Goal: Information Seeking & Learning: Learn about a topic

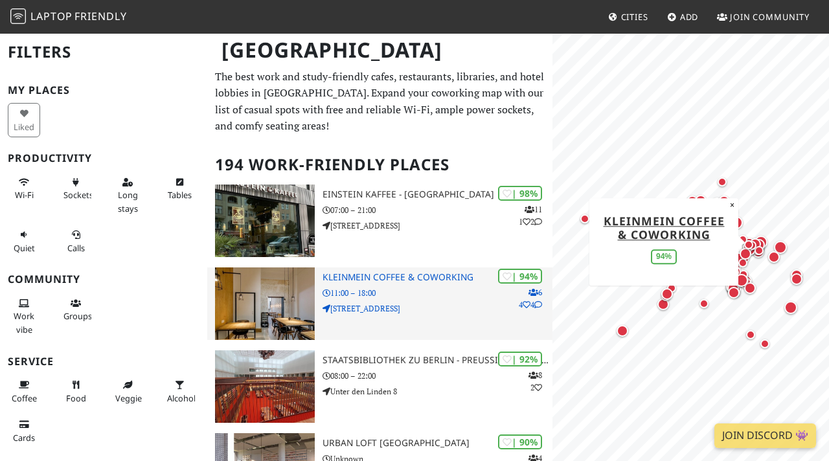
click at [424, 292] on p "11:00 – 18:00" at bounding box center [438, 293] width 231 height 12
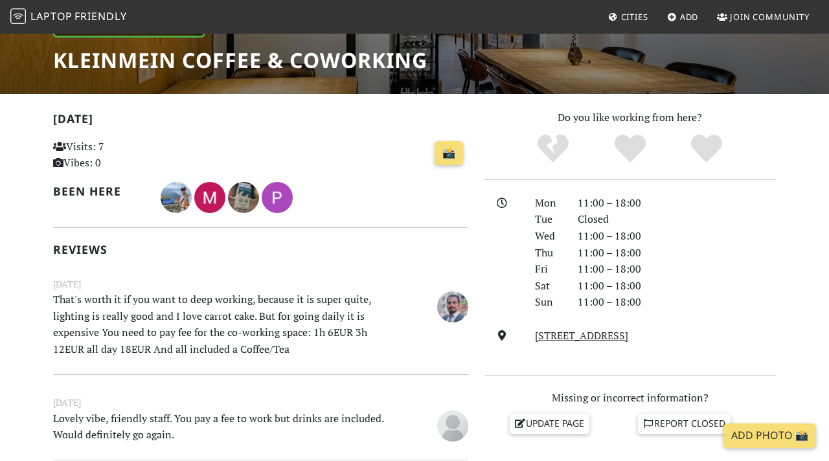
scroll to position [209, 0]
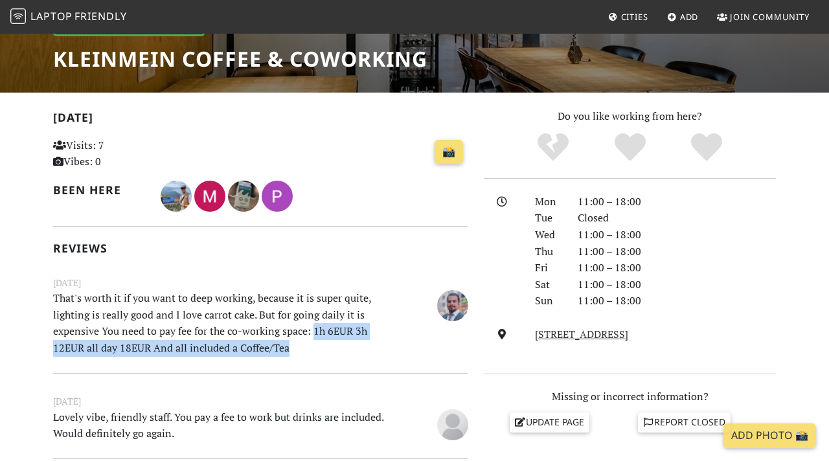
drag, startPoint x: 313, startPoint y: 329, endPoint x: 351, endPoint y: 340, distance: 39.6
click at [351, 340] on p "That's worth it if you want to deep working, because it is super quite, lightin…" at bounding box center [224, 323] width 359 height 66
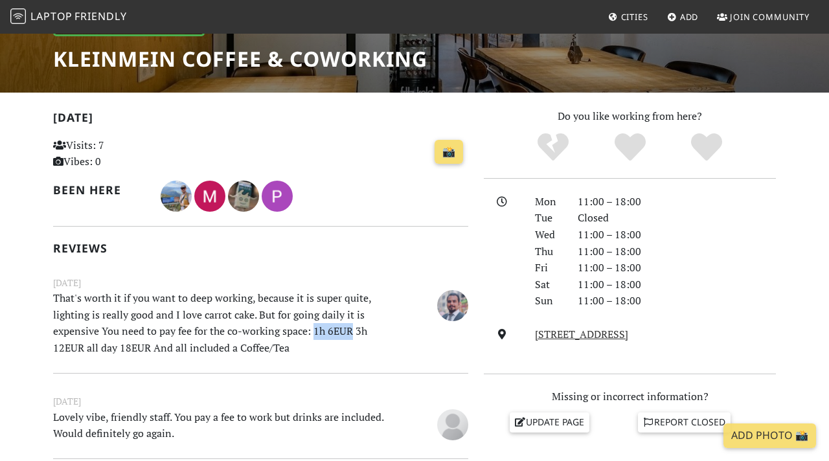
click at [351, 340] on p "That's worth it if you want to deep working, because it is super quite, lightin…" at bounding box center [224, 323] width 359 height 66
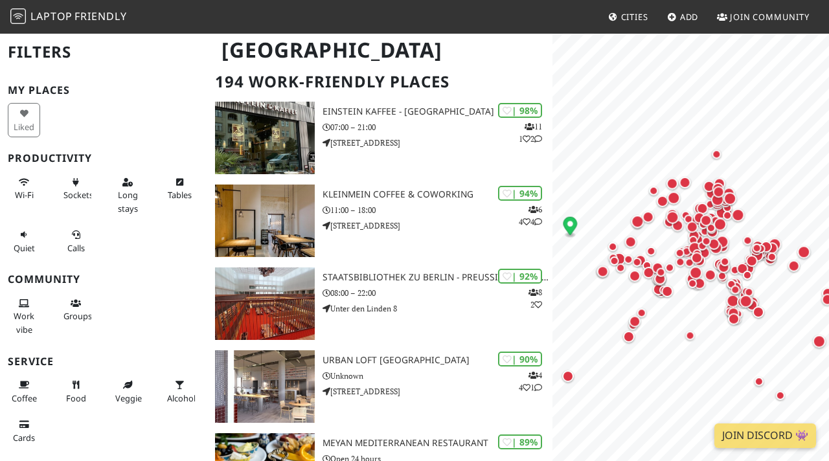
scroll to position [97, 0]
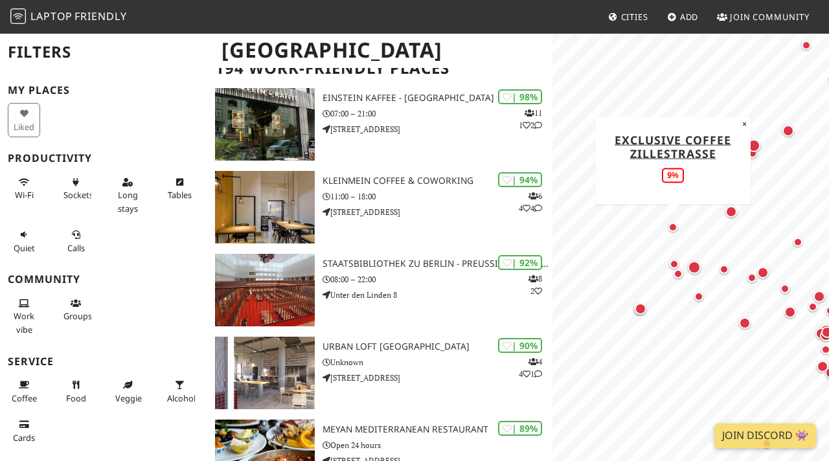
click at [671, 229] on div "Map marker" at bounding box center [673, 227] width 9 height 9
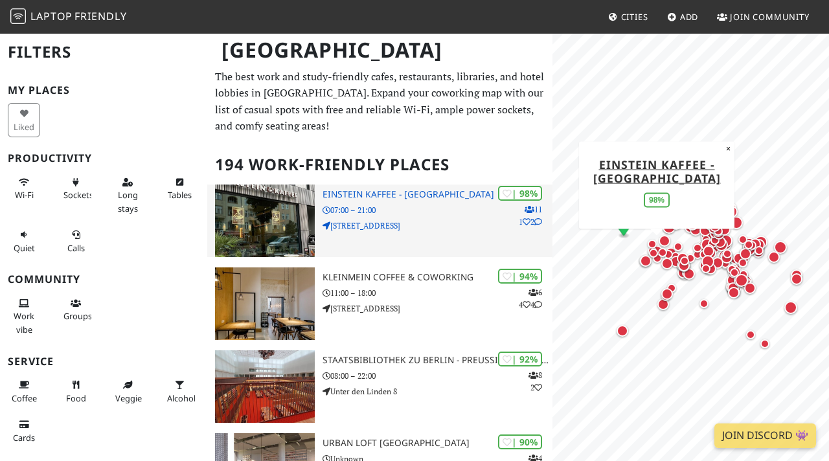
click at [406, 224] on p "Kantstraße 126" at bounding box center [438, 226] width 231 height 12
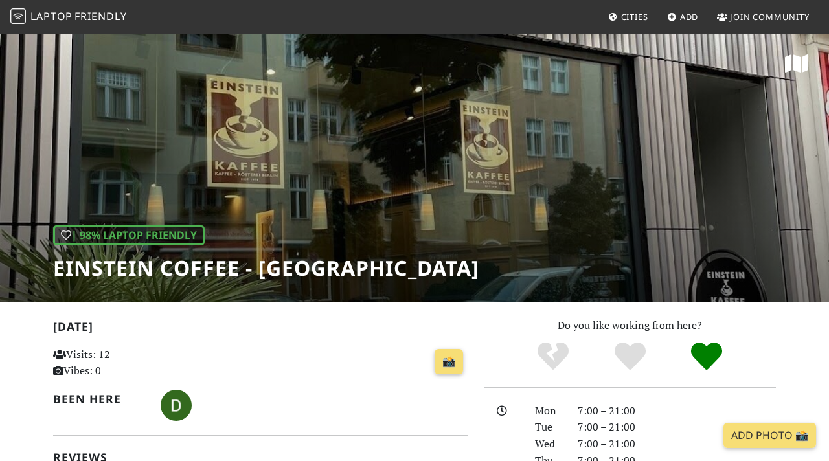
click at [375, 356] on div "📸" at bounding box center [332, 362] width 271 height 36
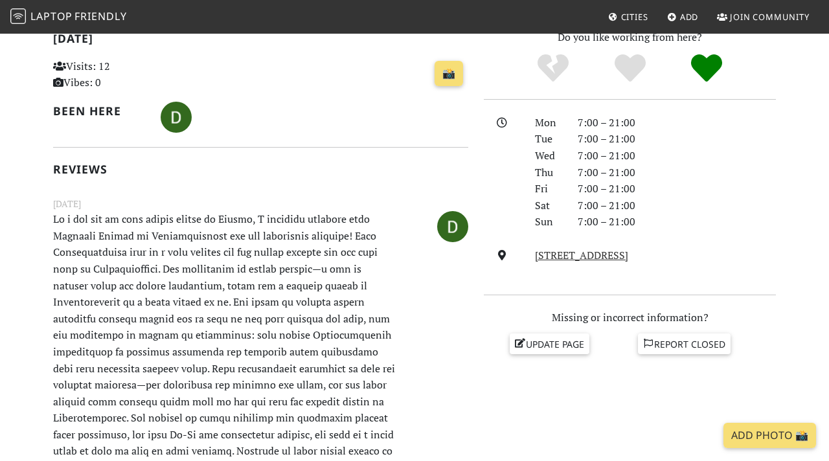
scroll to position [290, 0]
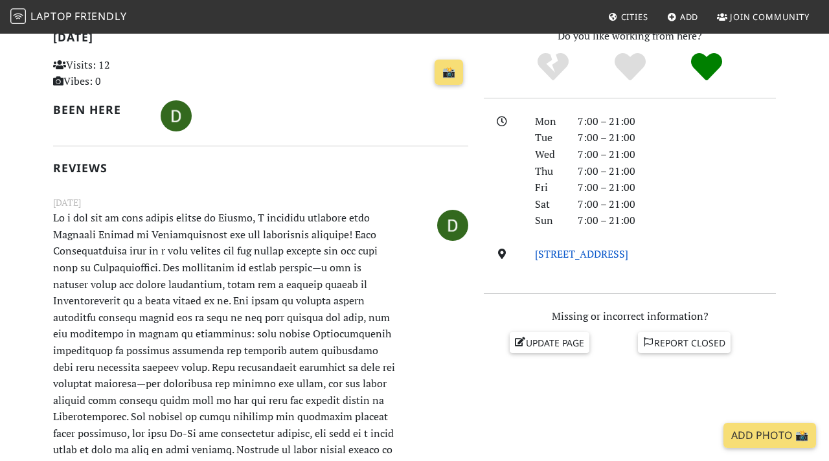
click at [563, 252] on font "[STREET_ADDRESS]" at bounding box center [581, 254] width 93 height 14
